Goal: Information Seeking & Learning: Learn about a topic

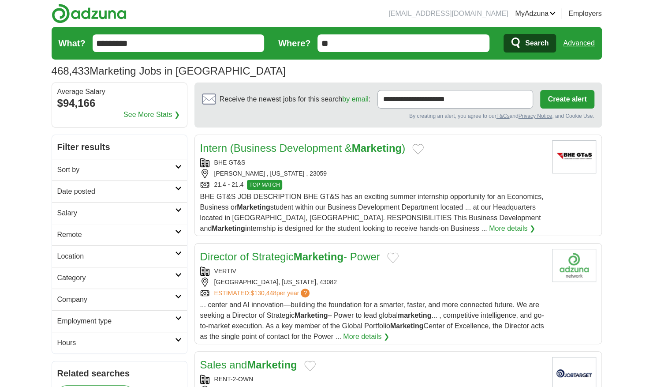
click at [375, 147] on strong "Marketing" at bounding box center [377, 148] width 50 height 12
click at [224, 162] on link "BHE GT&S" at bounding box center [229, 162] width 31 height 7
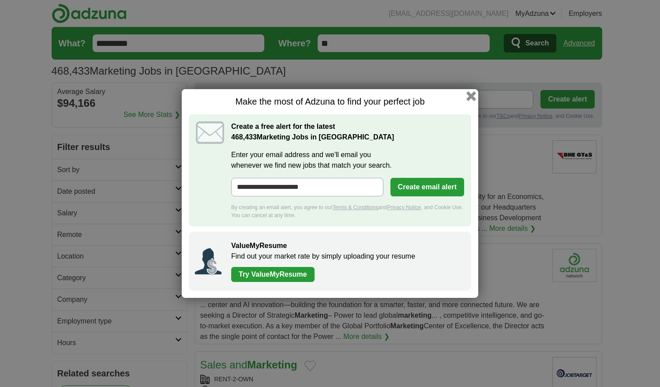
click at [473, 95] on button "button" at bounding box center [471, 96] width 10 height 10
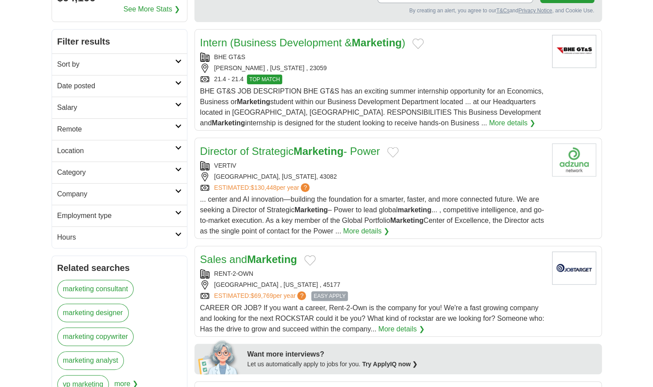
scroll to position [106, 0]
click at [364, 230] on link "More details ❯" at bounding box center [366, 230] width 46 height 11
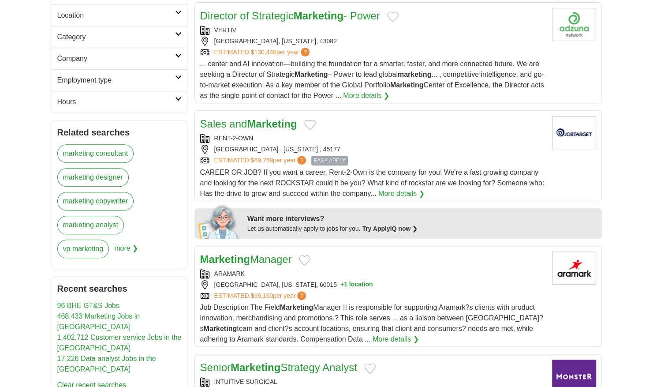
scroll to position [242, 0]
click at [280, 119] on strong "Marketing" at bounding box center [272, 123] width 50 height 12
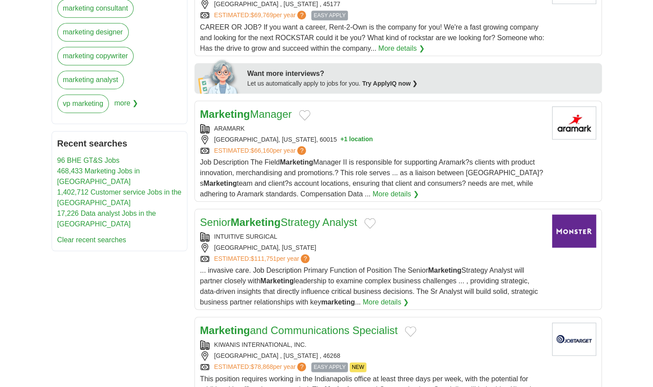
scroll to position [388, 0]
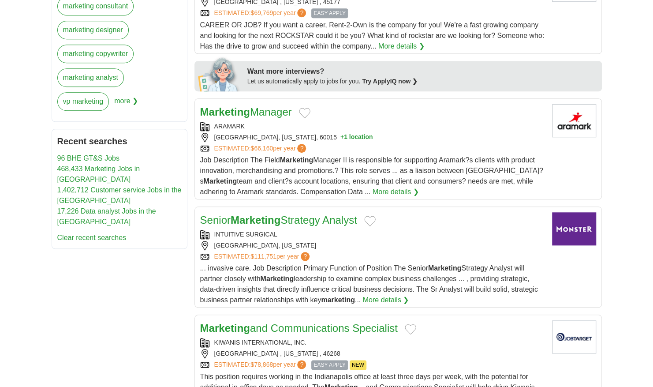
click at [268, 111] on link "Marketing Manager" at bounding box center [246, 112] width 92 height 12
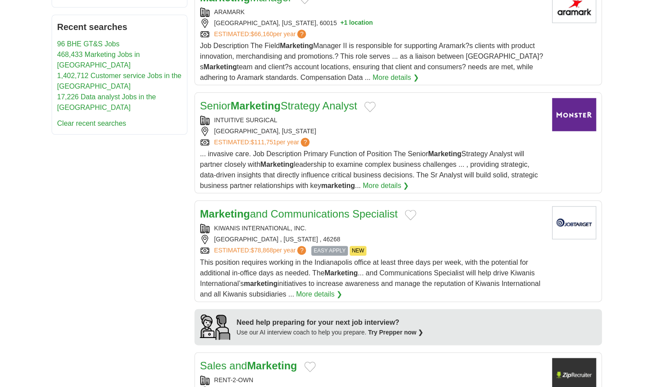
scroll to position [503, 0]
click at [252, 210] on link "Marketing and Communications Specialist" at bounding box center [299, 213] width 198 height 12
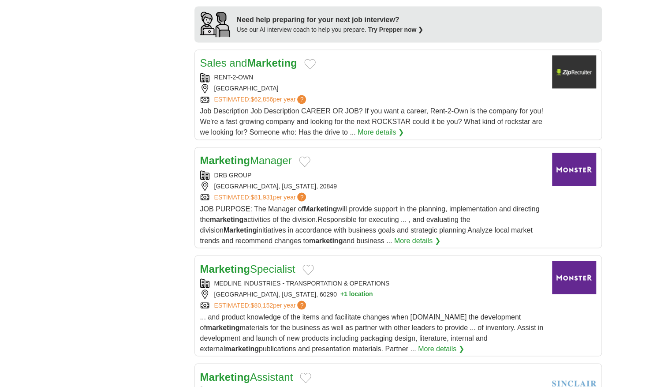
scroll to position [806, 0]
click at [249, 154] on strong "Marketing" at bounding box center [225, 160] width 50 height 12
